Goal: Task Accomplishment & Management: Manage account settings

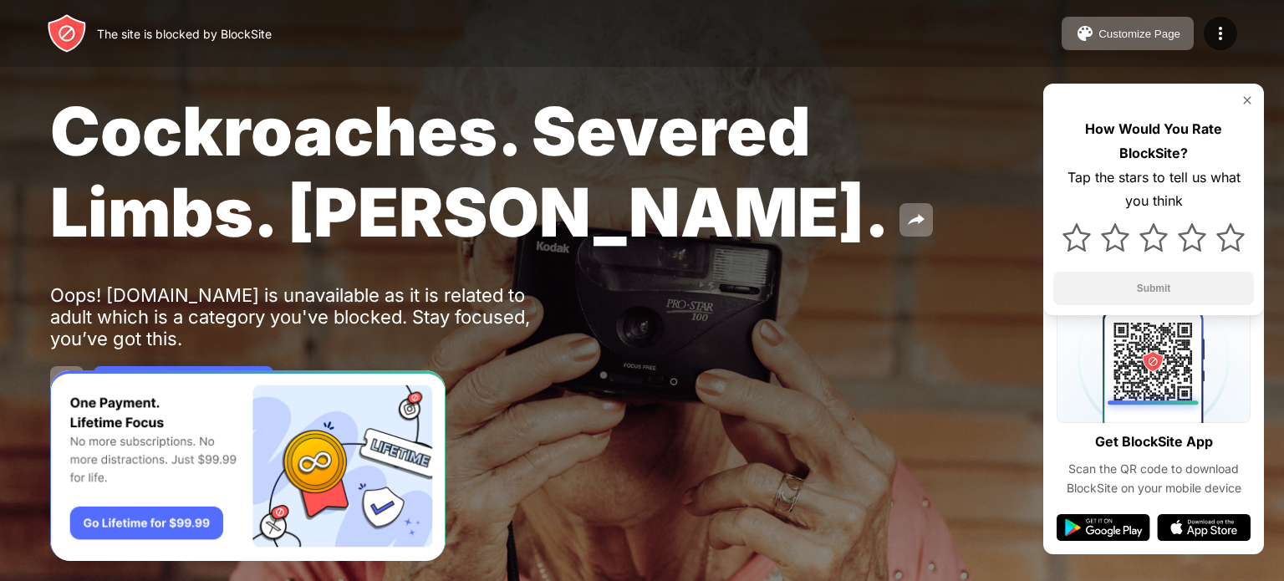
drag, startPoint x: 1019, startPoint y: 0, endPoint x: 1026, endPoint y: 60, distance: 60.7
click at [1026, 60] on div "The site is blocked by BlockSite Customize Page Edit Block List Redirect Custom…" at bounding box center [642, 33] width 1284 height 67
